Goal: Task Accomplishment & Management: Use online tool/utility

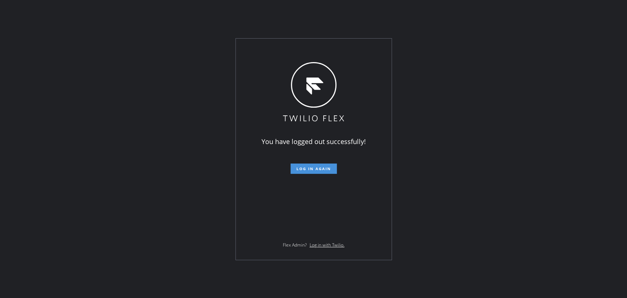
click at [314, 166] on span "Log in again" at bounding box center [313, 168] width 35 height 5
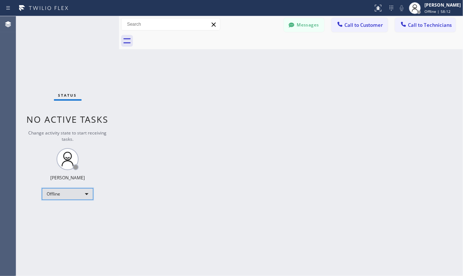
click at [64, 192] on div "Offline" at bounding box center [67, 194] width 51 height 12
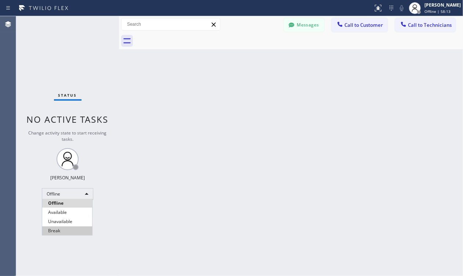
click at [61, 215] on li "Available" at bounding box center [67, 212] width 50 height 9
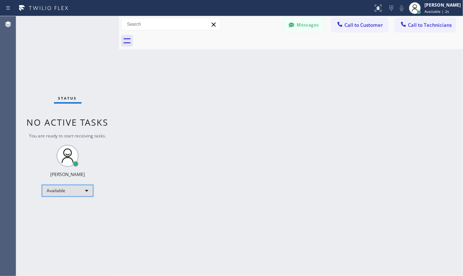
click at [66, 190] on div "Available" at bounding box center [67, 191] width 51 height 12
click at [420, 27] on span "Call to Technicians" at bounding box center [430, 25] width 44 height 7
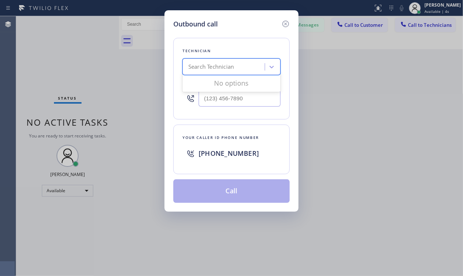
click at [223, 70] on div "Search Technician" at bounding box center [211, 67] width 46 height 8
type input "vadim"
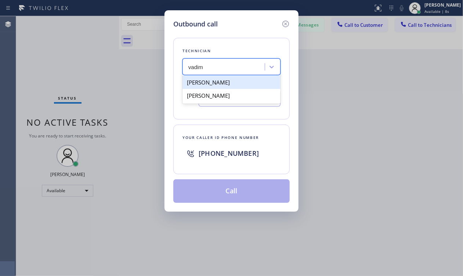
click at [220, 83] on div "Vadim Kartunov" at bounding box center [232, 82] width 98 height 13
type input "(818) 309-0098"
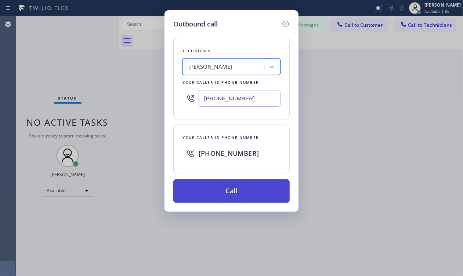
drag, startPoint x: 232, startPoint y: 194, endPoint x: 234, endPoint y: 186, distance: 7.5
click at [232, 193] on button "Call" at bounding box center [231, 191] width 116 height 24
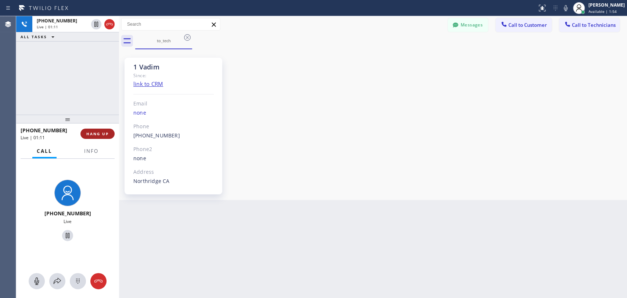
click at [103, 136] on span "HANG UP" at bounding box center [97, 133] width 22 height 5
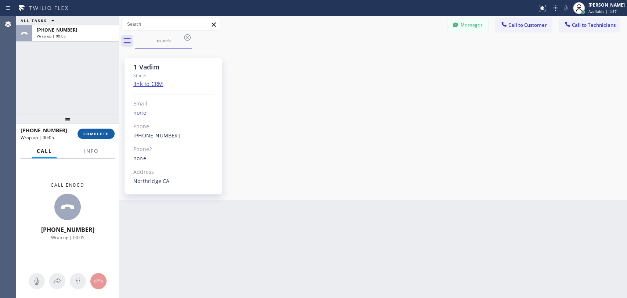
click at [87, 134] on span "COMPLETE" at bounding box center [95, 133] width 25 height 5
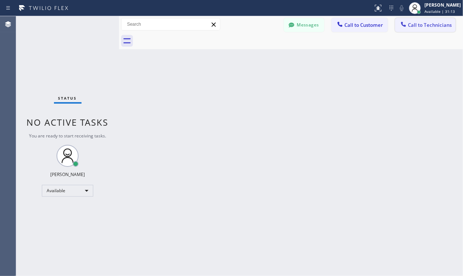
click at [435, 26] on span "Call to Technicians" at bounding box center [430, 25] width 44 height 7
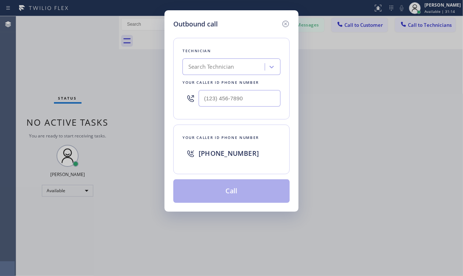
click at [234, 68] on div "Search Technician" at bounding box center [211, 67] width 46 height 8
type input "serg"
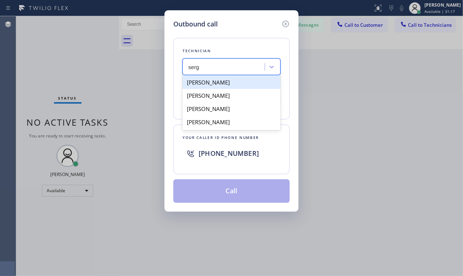
click at [230, 83] on div "[PERSON_NAME]" at bounding box center [232, 82] width 98 height 13
type input "(323) 304-1325"
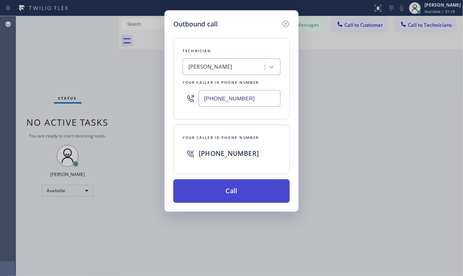
click at [246, 191] on button "Call" at bounding box center [231, 191] width 116 height 24
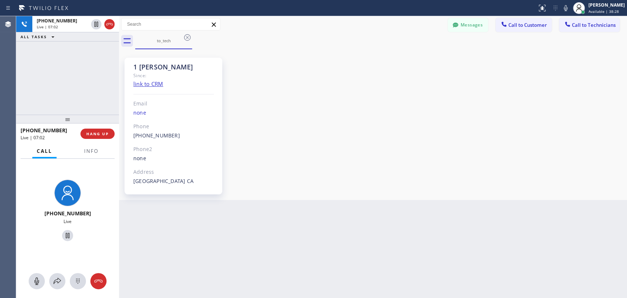
click at [100, 105] on div "+13233041325 Live | 07:02 ALL TASKS ALL TASKS ACTIVE TASKS TASKS IN WRAP UP" at bounding box center [67, 65] width 103 height 98
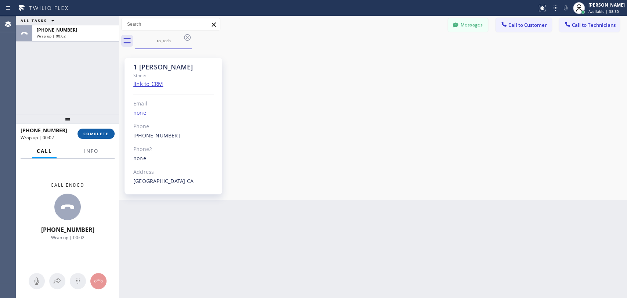
click at [104, 138] on button "COMPLETE" at bounding box center [95, 134] width 37 height 10
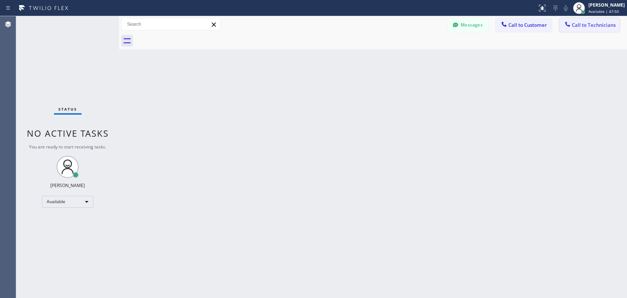
click at [594, 30] on button "Call to Technicians" at bounding box center [589, 25] width 61 height 14
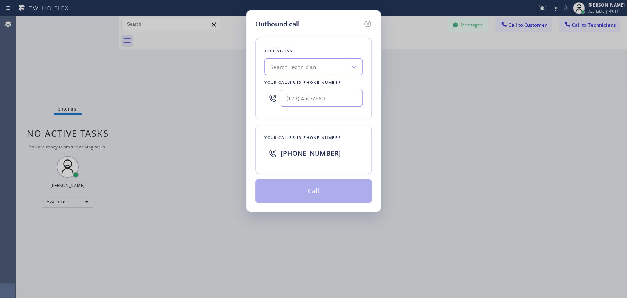
click at [286, 72] on div "Search Technician" at bounding box center [307, 67] width 80 height 13
type input "denis"
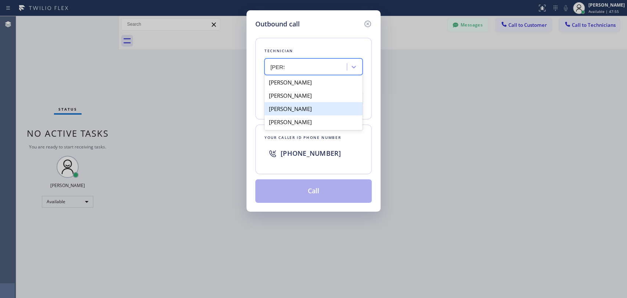
drag, startPoint x: 306, startPoint y: 87, endPoint x: 311, endPoint y: 106, distance: 20.2
click at [311, 106] on div "Denis Evdokimov Denis Davidenkov Denis Nikolayevich Bolshunov Denis Mayatskiy" at bounding box center [313, 102] width 98 height 56
click at [311, 106] on div "Denis Nikolayevich Bolshunov" at bounding box center [313, 108] width 98 height 13
type input "(949) 394-0845"
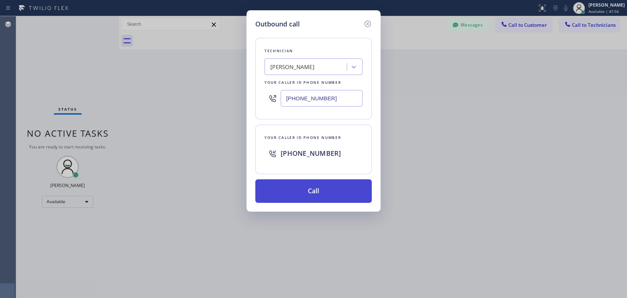
click at [322, 192] on button "Call" at bounding box center [313, 191] width 116 height 24
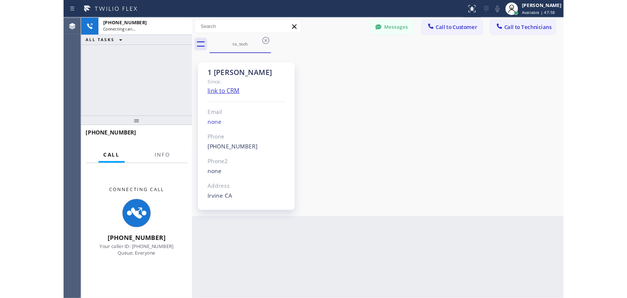
scroll to position [4137, 0]
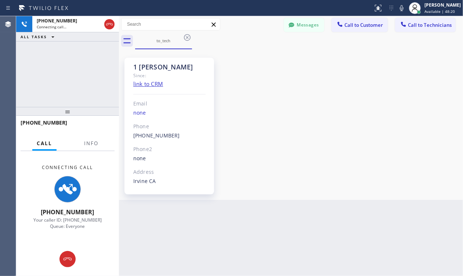
click at [400, 116] on div "1 OC Denis Bolshunov Since: link to CRM Email none Phone (949) 394-0845 Outboun…" at bounding box center [291, 124] width 340 height 147
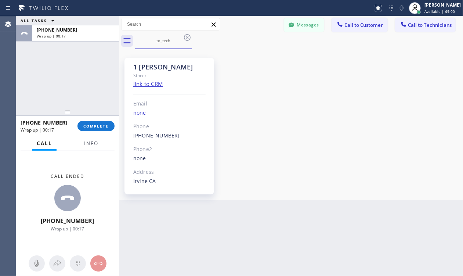
scroll to position [3940, 0]
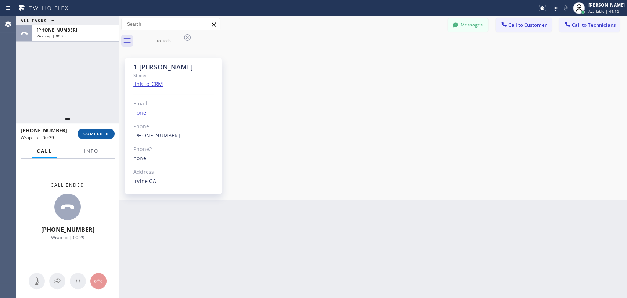
click at [104, 133] on span "COMPLETE" at bounding box center [95, 133] width 25 height 5
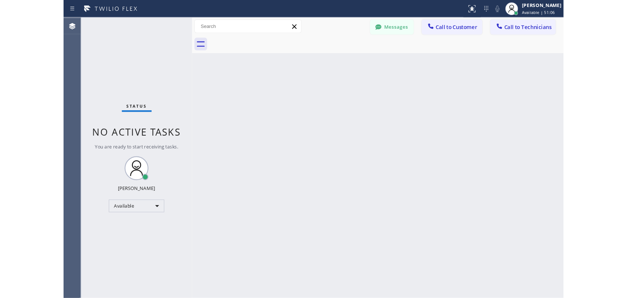
scroll to position [4137, 0]
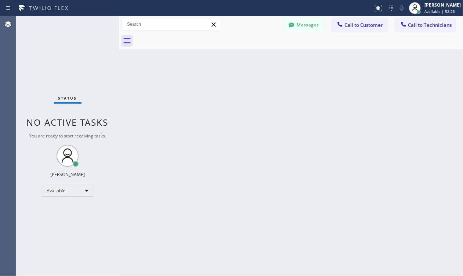
click at [402, 135] on div "Back to Dashboard Change Sender ID Customers Technicians KA [PERSON_NAME] [DATE…" at bounding box center [291, 146] width 344 height 260
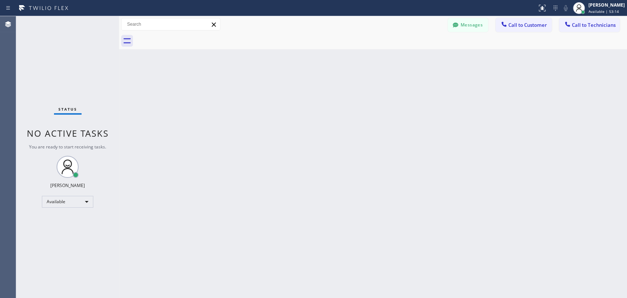
scroll to position [3940, 0]
click at [577, 22] on span "Call to Technicians" at bounding box center [594, 25] width 44 height 7
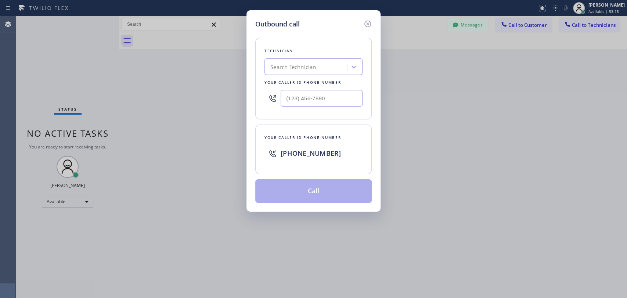
click at [332, 71] on div "Search Technician" at bounding box center [307, 67] width 80 height 13
type input "david"
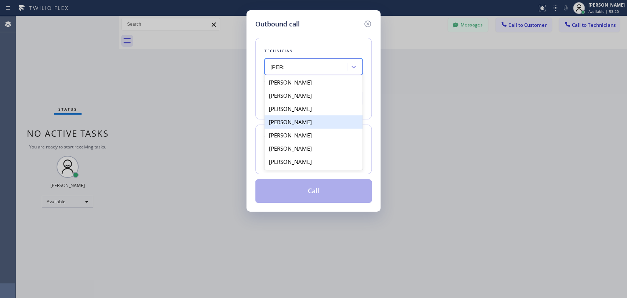
click at [302, 123] on div "David Romero" at bounding box center [313, 121] width 98 height 13
type input "(323) 579-9547"
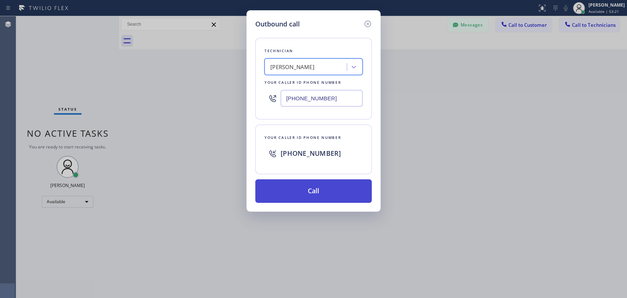
click at [329, 196] on button "Call" at bounding box center [313, 191] width 116 height 24
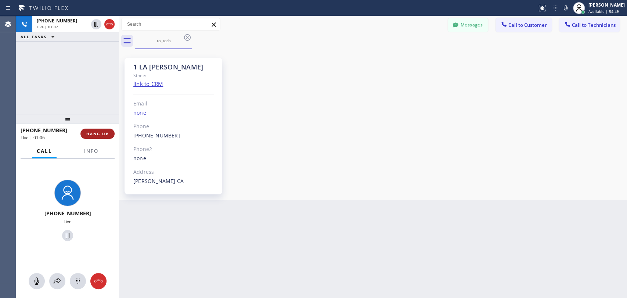
click at [93, 136] on button "HANG UP" at bounding box center [97, 134] width 34 height 10
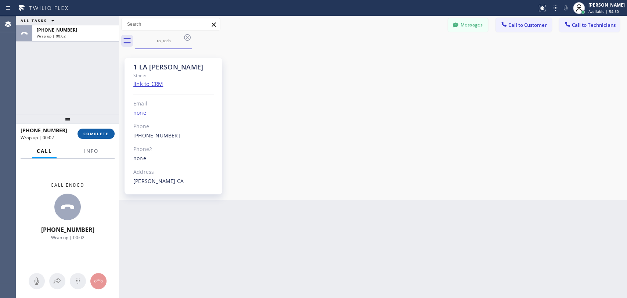
click at [93, 136] on button "COMPLETE" at bounding box center [95, 134] width 37 height 10
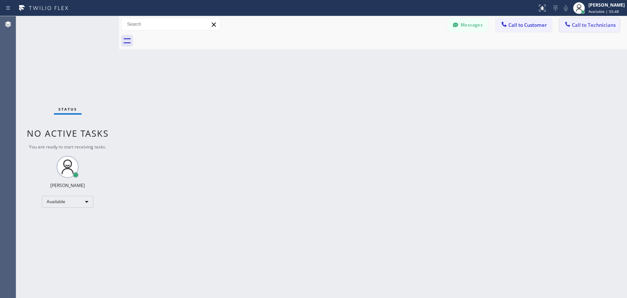
click at [573, 24] on span "Call to Technicians" at bounding box center [594, 25] width 44 height 7
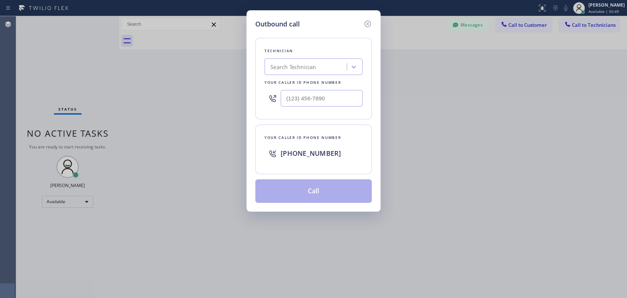
click at [313, 61] on div "Search Technician" at bounding box center [307, 67] width 80 height 13
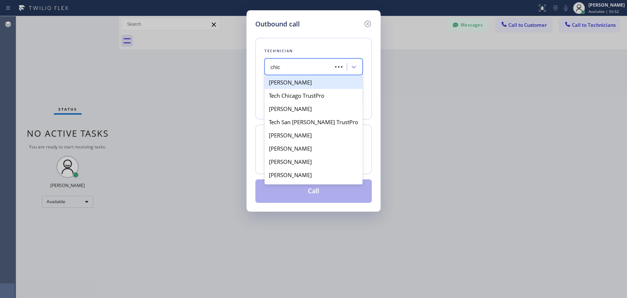
type input "chica"
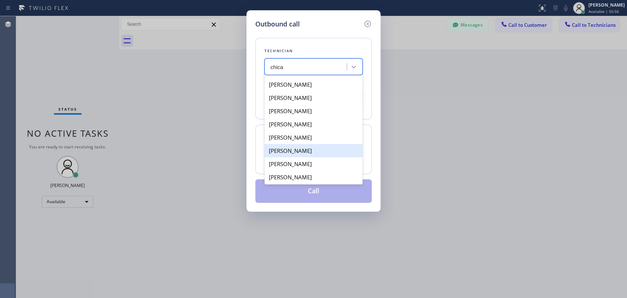
scroll to position [26, 0]
click at [317, 153] on div "[PERSON_NAME]" at bounding box center [313, 149] width 98 height 13
type input "[PHONE_NUMBER]"
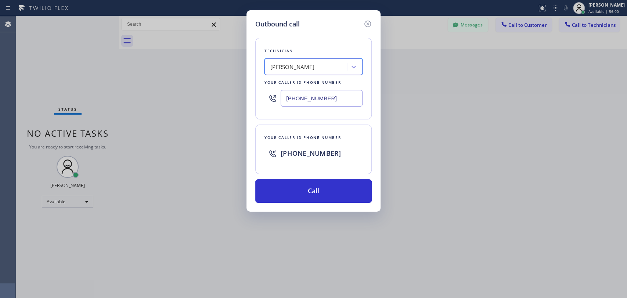
click at [309, 97] on input "[PHONE_NUMBER]" at bounding box center [322, 98] width 82 height 17
click at [288, 69] on div "[PERSON_NAME]" at bounding box center [292, 67] width 44 height 8
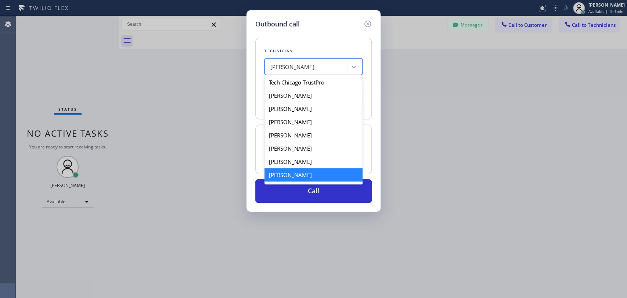
scroll to position [3, 0]
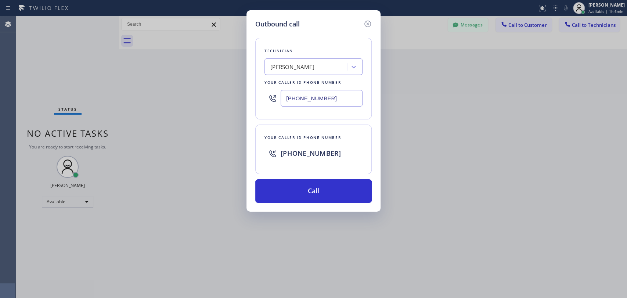
drag, startPoint x: 230, startPoint y: 153, endPoint x: 254, endPoint y: 155, distance: 24.3
click at [230, 153] on div "Outbound call Technician Fernando F Roque Your caller id phone number (858) 322…" at bounding box center [313, 149] width 627 height 298
click at [290, 195] on button "Call" at bounding box center [313, 191] width 116 height 24
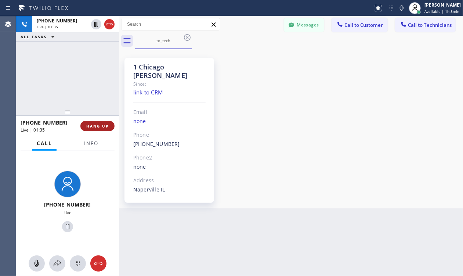
click at [95, 127] on span "HANG UP" at bounding box center [97, 125] width 22 height 5
click at [361, 122] on div "1 Chicago Fernando Since: link to CRM Email none Phone (858) 322-3378 Outbound …" at bounding box center [291, 128] width 340 height 155
click at [104, 122] on button "HANG UP" at bounding box center [97, 126] width 34 height 10
click at [98, 124] on span "HANG UP" at bounding box center [97, 125] width 22 height 5
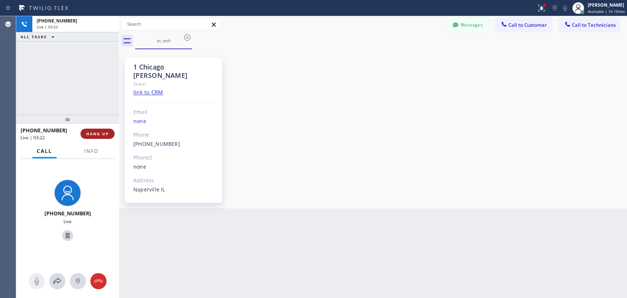
drag, startPoint x: 84, startPoint y: 133, endPoint x: 98, endPoint y: 130, distance: 14.6
click at [84, 133] on button "HANG UP" at bounding box center [97, 134] width 34 height 10
click at [101, 142] on div "+18583223378 Live | 03:24 HANG UP" at bounding box center [68, 133] width 94 height 19
click at [101, 133] on span "HANG UP" at bounding box center [97, 133] width 22 height 5
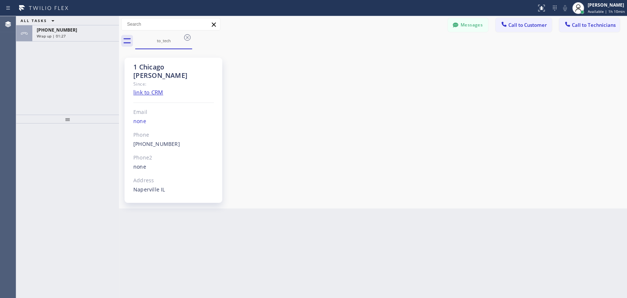
click at [87, 32] on div "[PHONE_NUMBER]" at bounding box center [76, 30] width 78 height 6
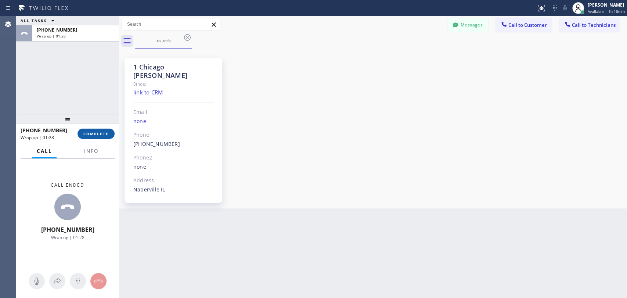
click at [101, 136] on span "COMPLETE" at bounding box center [95, 133] width 25 height 5
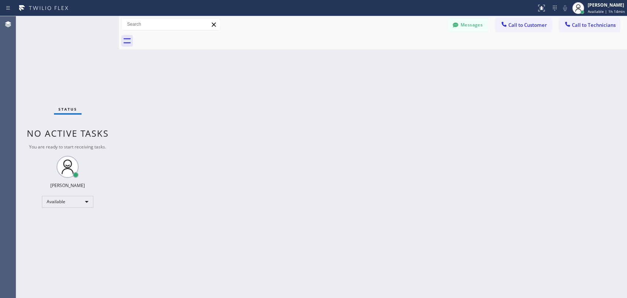
drag, startPoint x: 553, startPoint y: 123, endPoint x: 505, endPoint y: 153, distance: 55.9
click at [553, 123] on div "Back to Dashboard Change Sender ID Customers Technicians KA [PERSON_NAME] [DATE…" at bounding box center [373, 157] width 508 height 282
click at [14, 13] on div at bounding box center [9, 8] width 13 height 12
click at [60, 204] on div "Available" at bounding box center [67, 202] width 51 height 12
click at [64, 213] on li "Offline" at bounding box center [67, 211] width 50 height 9
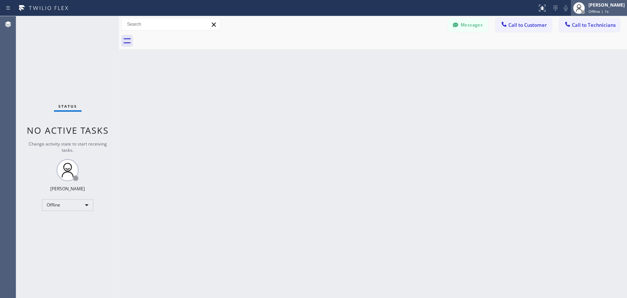
click at [588, 7] on div "[PERSON_NAME]" at bounding box center [606, 5] width 36 height 6
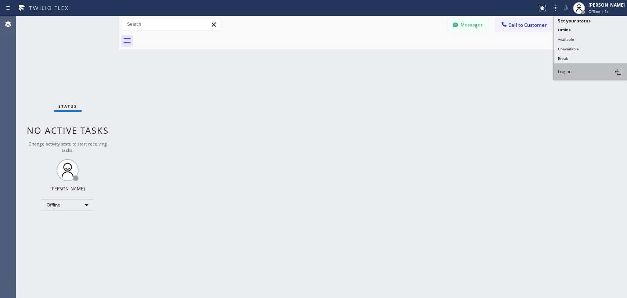
click at [580, 69] on button "Log out" at bounding box center [589, 72] width 73 height 16
